Goal: Information Seeking & Learning: Check status

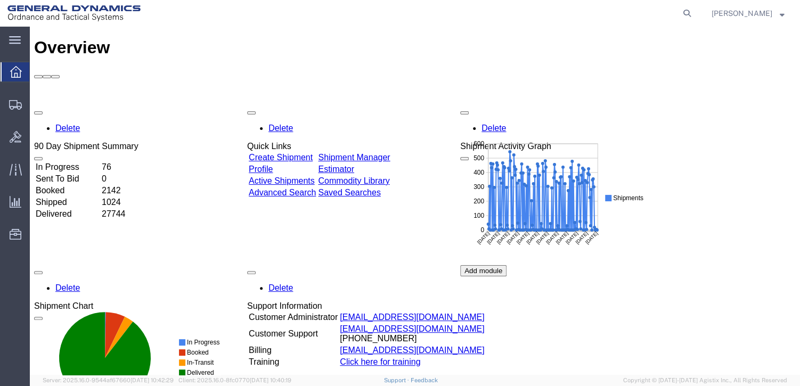
click at [69, 209] on td "Delivered" at bounding box center [67, 214] width 65 height 11
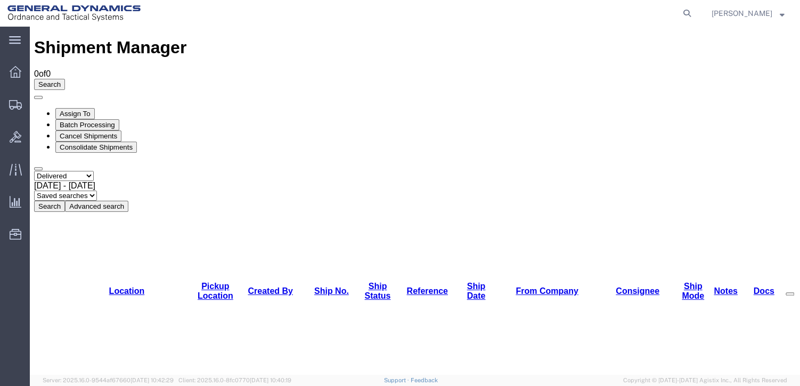
click at [128, 201] on button "Advanced search" at bounding box center [96, 206] width 63 height 11
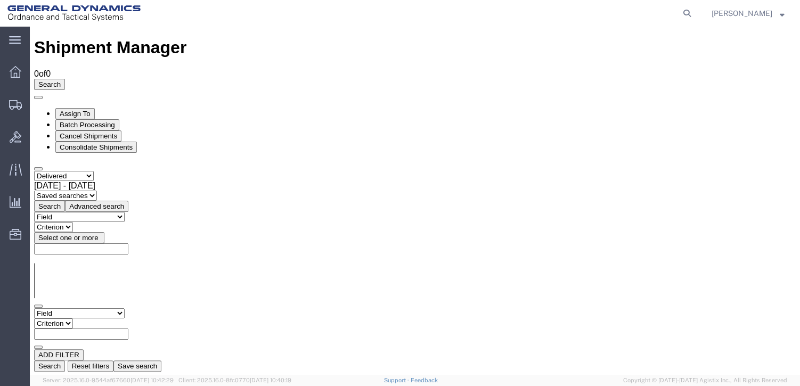
click at [125, 308] on select "Field Account Account Carrier Identifier Actual Delivery Date Actual Ship Date …" at bounding box center [79, 313] width 90 height 10
click at [34, 308] on select "Field Account Account Carrier Identifier Actual Delivery Date Actual Ship Date …" at bounding box center [79, 313] width 90 height 10
click at [98, 318] on select "Criterion contains does not contain is is blank is not blank starts with" at bounding box center [66, 323] width 64 height 10
select select "contains"
click at [98, 318] on select "Criterion contains does not contain is is blank is not blank starts with" at bounding box center [66, 323] width 64 height 10
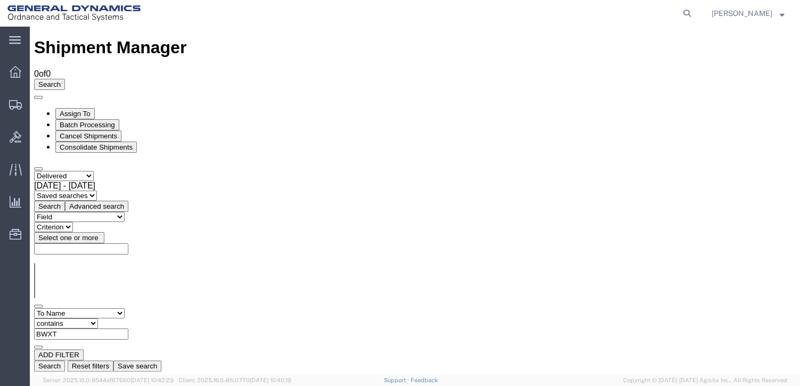
type input "BWXT"
click at [65, 360] on button "Search" at bounding box center [49, 365] width 31 height 11
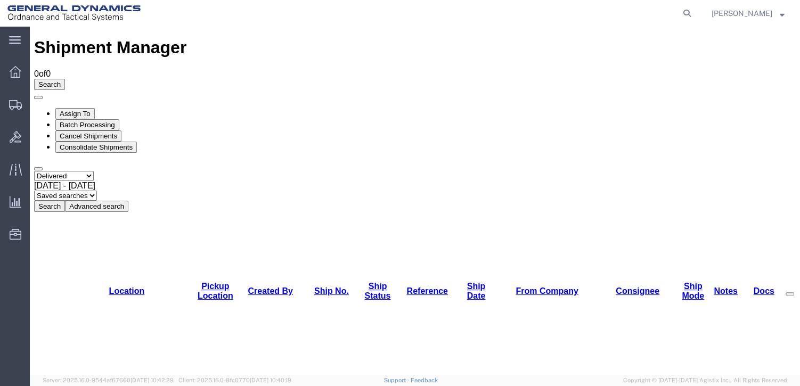
click at [94, 171] on select "Select status Active All Shipments Approved Booked Canceled Delivered Denied Ne…" at bounding box center [64, 176] width 60 height 10
select select "SHIPPED"
click at [34, 171] on select "Select status Active All Shipments Approved Booked Canceled Delivered Denied Ne…" at bounding box center [64, 176] width 60 height 10
click at [95, 181] on b at bounding box center [95, 185] width 0 height 9
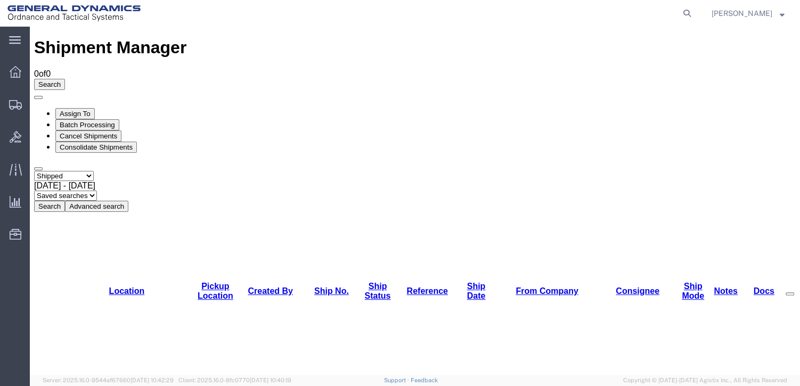
click at [128, 201] on button "Advanced search" at bounding box center [96, 206] width 63 height 11
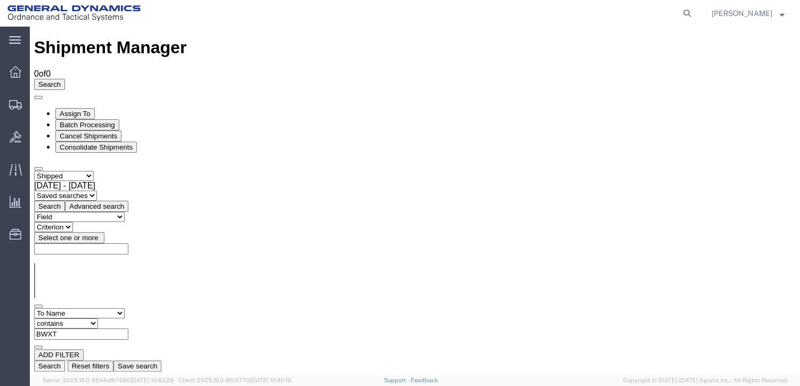
click at [65, 360] on button "Search" at bounding box center [49, 365] width 31 height 11
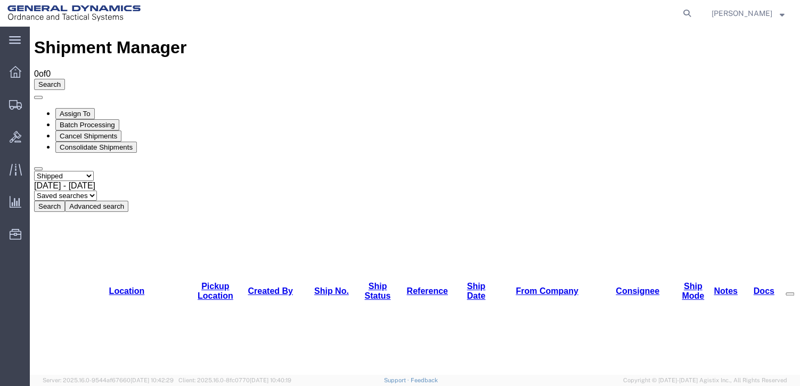
click at [128, 201] on button "Advanced search" at bounding box center [96, 206] width 63 height 11
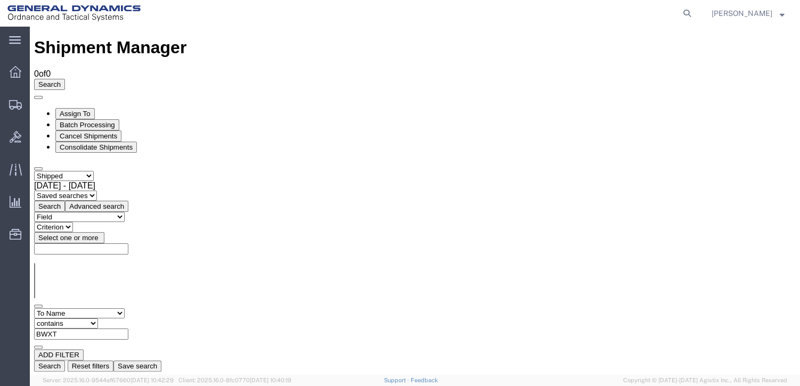
click at [98, 318] on select "Criterion contains does not contain is is blank is not blank starts with" at bounding box center [66, 323] width 64 height 10
select select "startswith"
click at [98, 318] on select "Criterion contains does not contain is is blank is not blank starts with" at bounding box center [66, 323] width 64 height 10
click at [65, 201] on button "Search" at bounding box center [49, 206] width 31 height 11
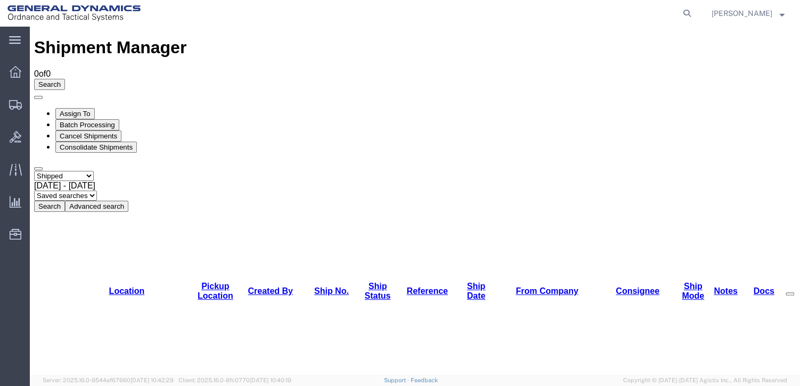
click at [128, 201] on button "Advanced search" at bounding box center [96, 206] width 63 height 11
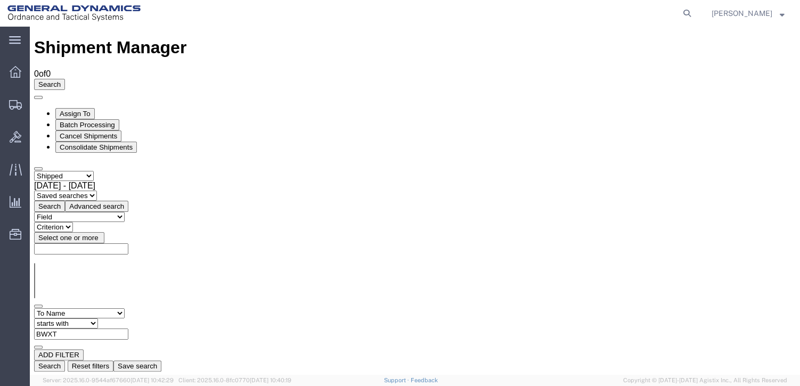
click at [98, 318] on select "Criterion contains does not contain is is blank is not blank starts with" at bounding box center [66, 323] width 64 height 10
select select "contains"
click at [98, 318] on select "Criterion contains does not contain is is blank is not blank starts with" at bounding box center [66, 323] width 64 height 10
drag, startPoint x: 259, startPoint y: 108, endPoint x: 219, endPoint y: 112, distance: 40.6
click at [218, 308] on div "Field Account Account Carrier Identifier Actual Delivery Date Actual Ship Date …" at bounding box center [414, 328] width 761 height 41
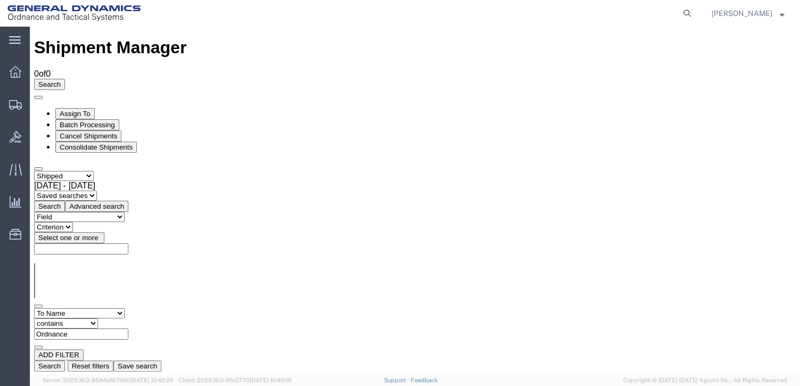
type input "Ordnance"
click at [65, 360] on button "Search" at bounding box center [49, 365] width 31 height 11
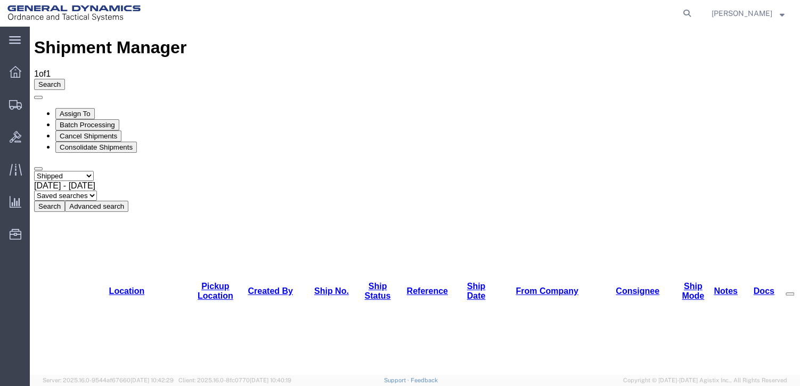
click at [128, 201] on button "Advanced search" at bounding box center [96, 206] width 63 height 11
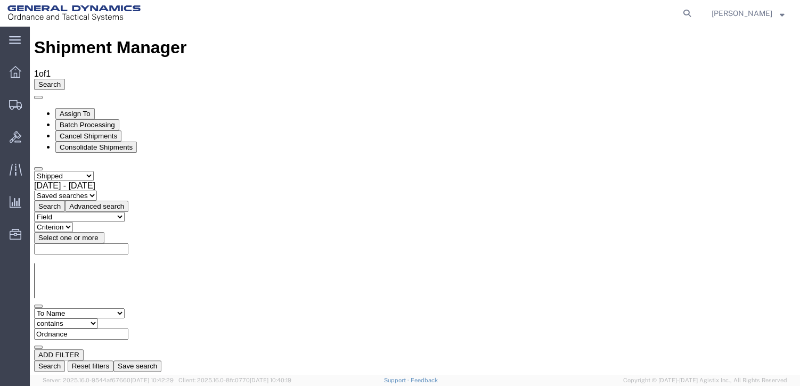
click at [125, 308] on select "Field Account Account Carrier Identifier Actual Delivery Date Actual Ship Date …" at bounding box center [79, 313] width 90 height 10
select select "tostate"
click at [34, 308] on select "Field Account Account Carrier Identifier Actual Delivery Date Actual Ship Date …" at bounding box center [79, 313] width 90 height 10
select select
click at [73, 318] on select "Criterion in not in" at bounding box center [53, 323] width 39 height 10
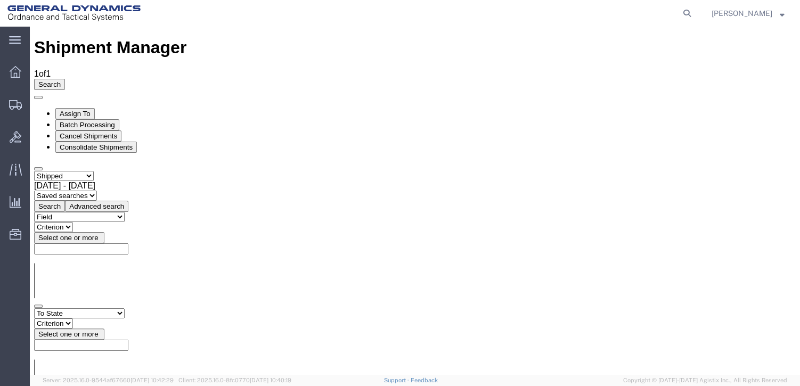
select select "in"
click at [73, 318] on select "Criterion in not in" at bounding box center [53, 323] width 39 height 10
click at [100, 330] on span "button" at bounding box center [100, 334] width 0 height 8
type input "[US_STATE]"
click at [100, 356] on span "button" at bounding box center [100, 360] width 0 height 8
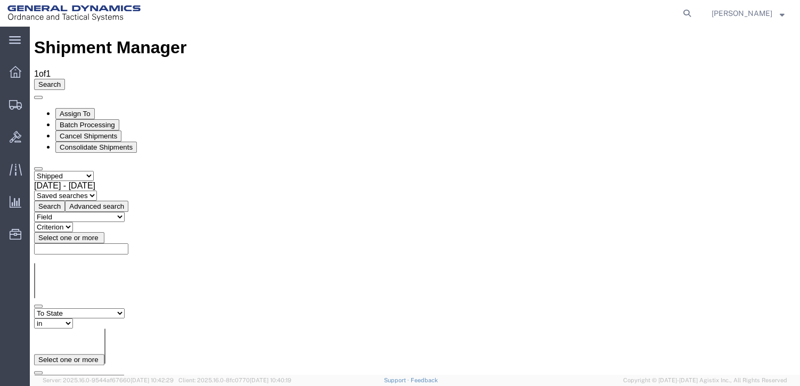
click at [100, 356] on span "button" at bounding box center [100, 360] width 0 height 8
click at [73, 385] on select "Criterion in not in" at bounding box center [53, 390] width 39 height 10
select select "in"
click at [73, 385] on select "Criterion in not in" at bounding box center [53, 390] width 39 height 10
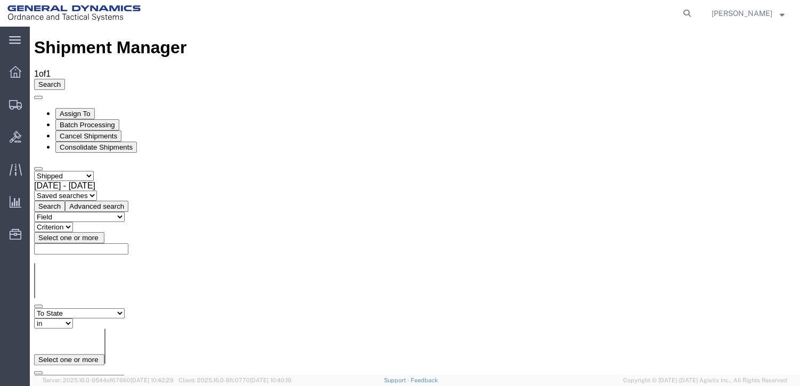
type input "u"
select select "US"
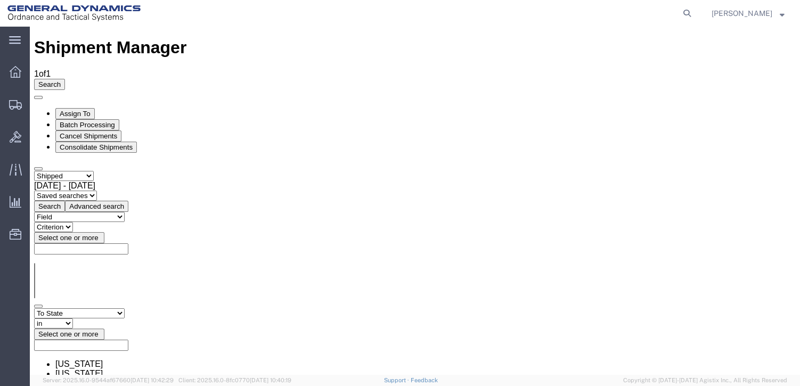
click at [100, 330] on span "button" at bounding box center [100, 334] width 0 height 8
select select "TN"
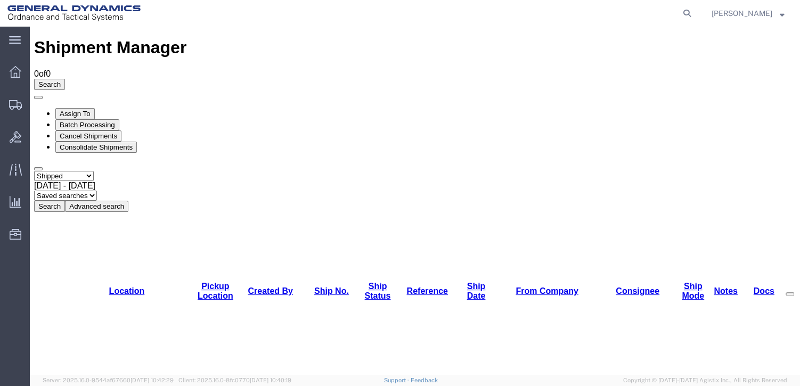
click at [128, 201] on button "Advanced search" at bounding box center [96, 206] width 63 height 11
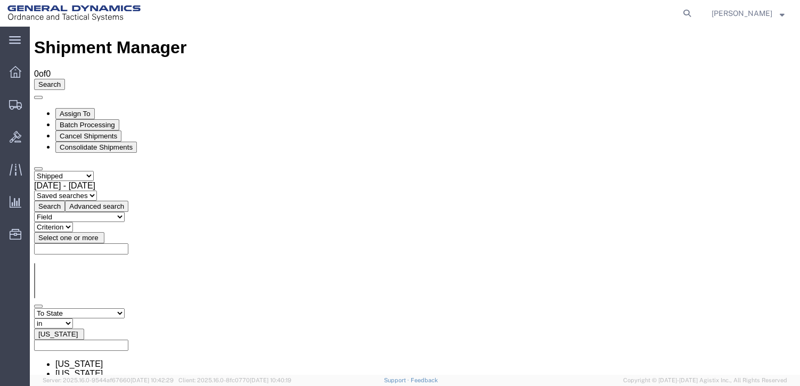
click at [73, 318] on select "Criterion in not in" at bounding box center [53, 323] width 39 height 10
click at [224, 181] on div "[DATE] - [DATE]" at bounding box center [414, 186] width 761 height 10
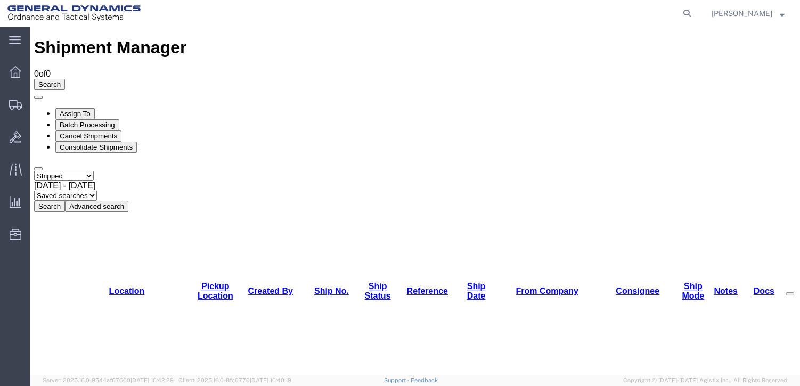
click at [65, 201] on button "Search" at bounding box center [49, 206] width 31 height 11
click at [128, 201] on button "Advanced search" at bounding box center [96, 206] width 63 height 11
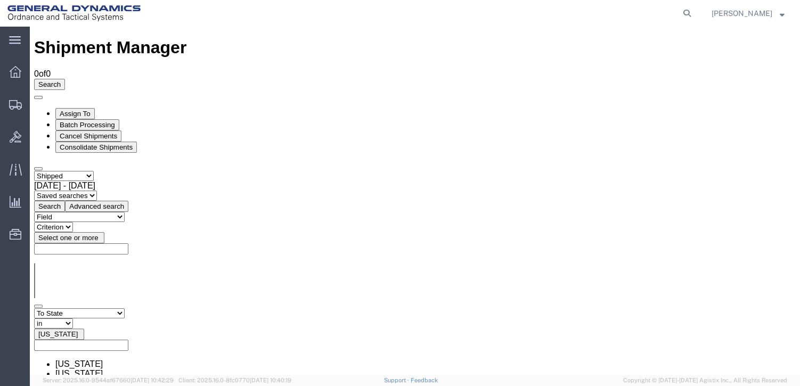
click at [95, 181] on span "[DATE] - [DATE]" at bounding box center [64, 185] width 61 height 9
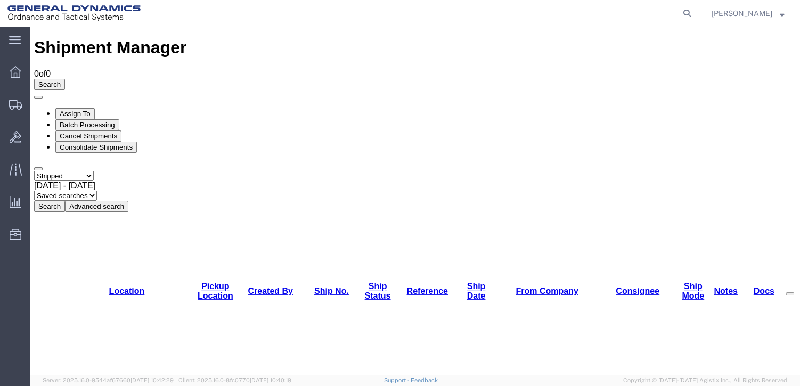
click at [128, 201] on button "Advanced search" at bounding box center [96, 206] width 63 height 11
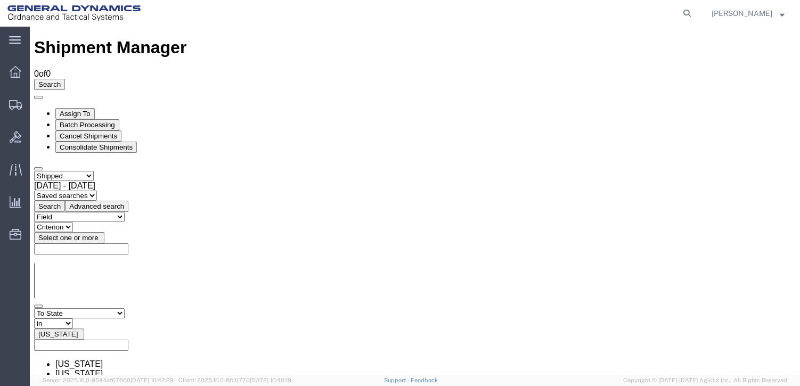
click at [125, 308] on select "Field Account Account Carrier Identifier Actual Delivery Date Actual Ship Date …" at bounding box center [79, 313] width 90 height 10
select select "fromcompany"
click at [34, 308] on select "Field Account Account Carrier Identifier Actual Delivery Date Actual Ship Date …" at bounding box center [79, 313] width 90 height 10
click at [98, 318] on select "Criterion contains does not contain is is blank is not blank starts with" at bounding box center [66, 323] width 64 height 10
select select "contains"
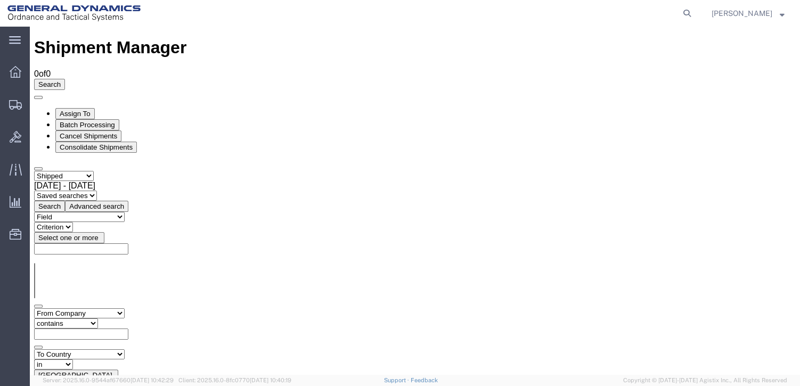
click at [98, 318] on select "Criterion contains does not contain is is blank is not blank starts with" at bounding box center [66, 323] width 64 height 10
click at [128, 328] on input "text" at bounding box center [81, 333] width 94 height 11
type input "RED LION"
click at [65, 360] on button "Search" at bounding box center [49, 365] width 31 height 11
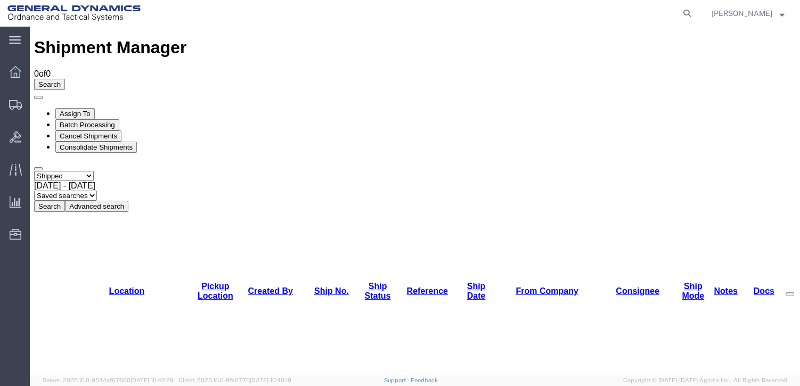
click at [65, 201] on button "Search" at bounding box center [49, 206] width 31 height 11
drag, startPoint x: 396, startPoint y: 73, endPoint x: 386, endPoint y: 75, distance: 10.2
click at [128, 201] on button "Advanced search" at bounding box center [96, 206] width 63 height 11
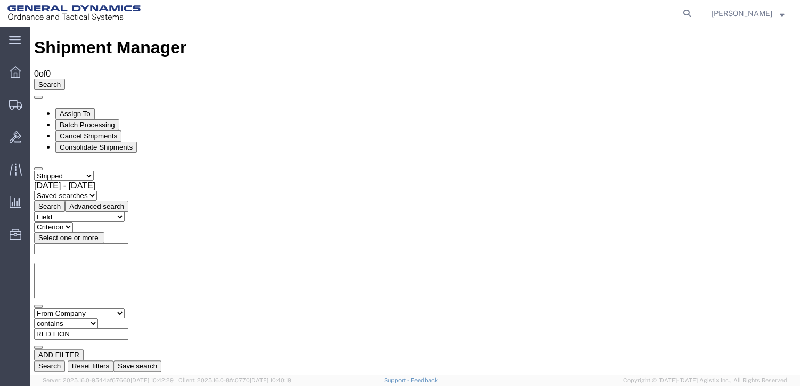
click at [98, 318] on select "Criterion contains does not contain is is blank is not blank starts with" at bounding box center [66, 323] width 64 height 10
select select "is"
click at [98, 318] on select "Criterion contains does not contain is is blank is not blank starts with" at bounding box center [66, 323] width 64 height 10
click at [65, 360] on button "Search" at bounding box center [49, 365] width 31 height 11
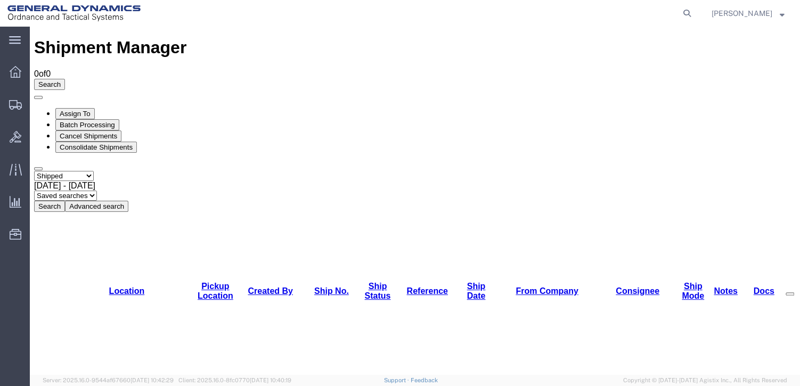
click at [65, 201] on button "Search" at bounding box center [49, 206] width 31 height 11
click at [228, 181] on div "[DATE] - [DATE]" at bounding box center [414, 186] width 761 height 10
click at [65, 201] on button "Search" at bounding box center [49, 206] width 31 height 11
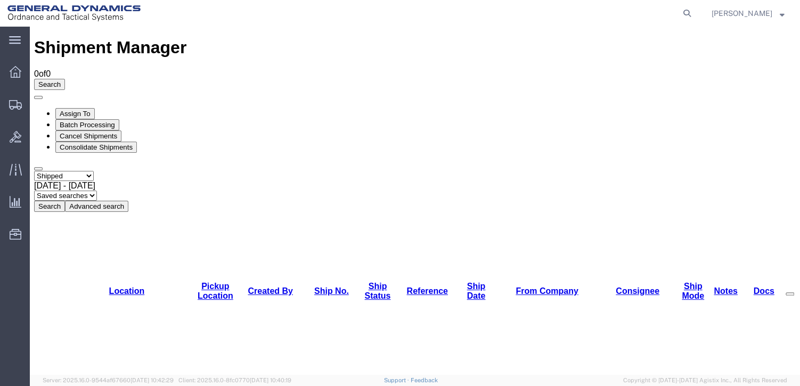
click at [128, 201] on button "Advanced search" at bounding box center [96, 206] width 63 height 11
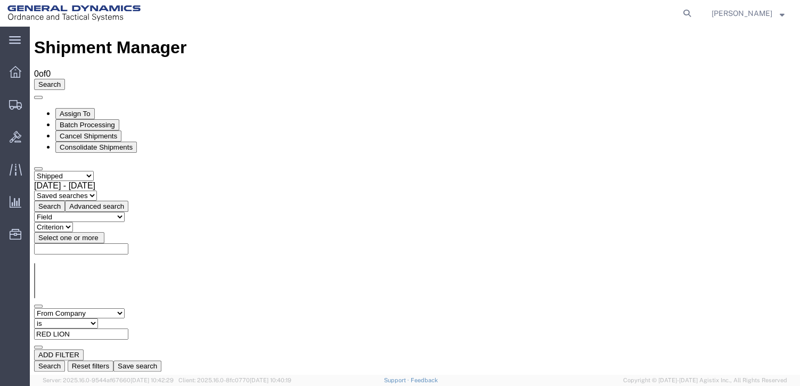
click at [65, 360] on button "Search" at bounding box center [49, 365] width 31 height 11
